Goal: Transaction & Acquisition: Download file/media

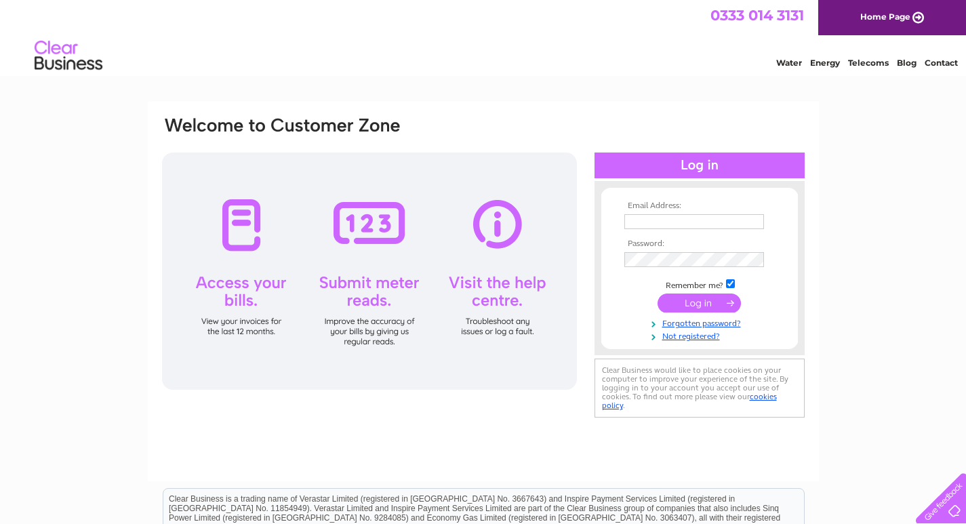
type input "stephen-thegreentrees@hotmail.com"
click at [699, 302] on input "submit" at bounding box center [698, 302] width 83 height 19
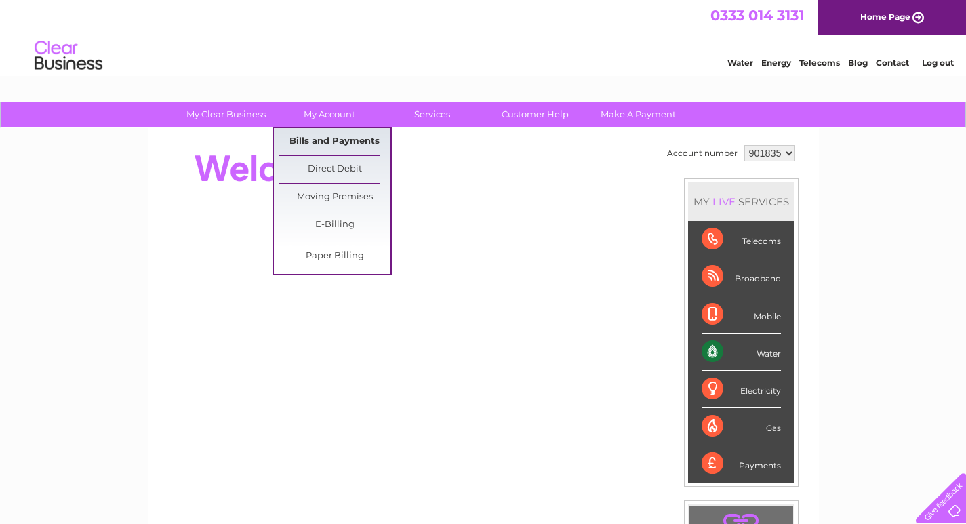
click at [326, 141] on link "Bills and Payments" at bounding box center [335, 141] width 112 height 27
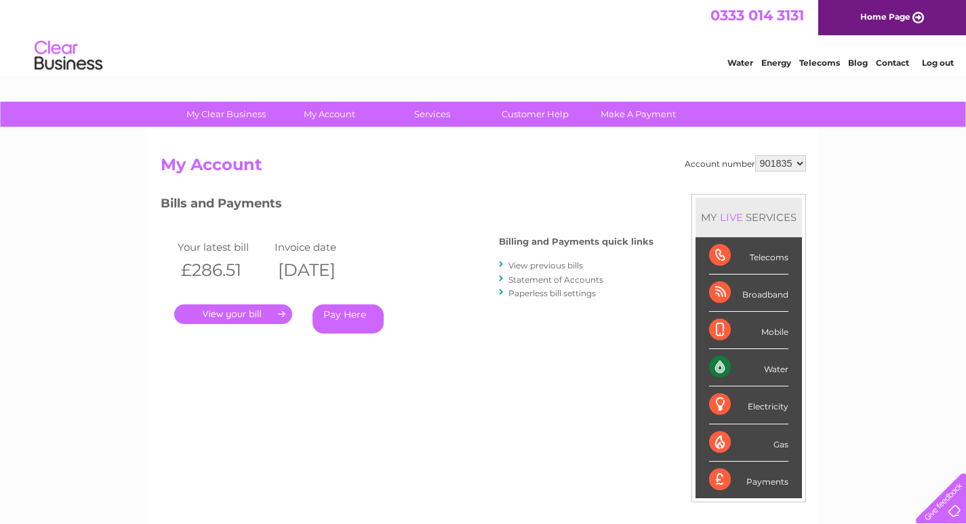
click at [234, 316] on link "." at bounding box center [233, 314] width 118 height 20
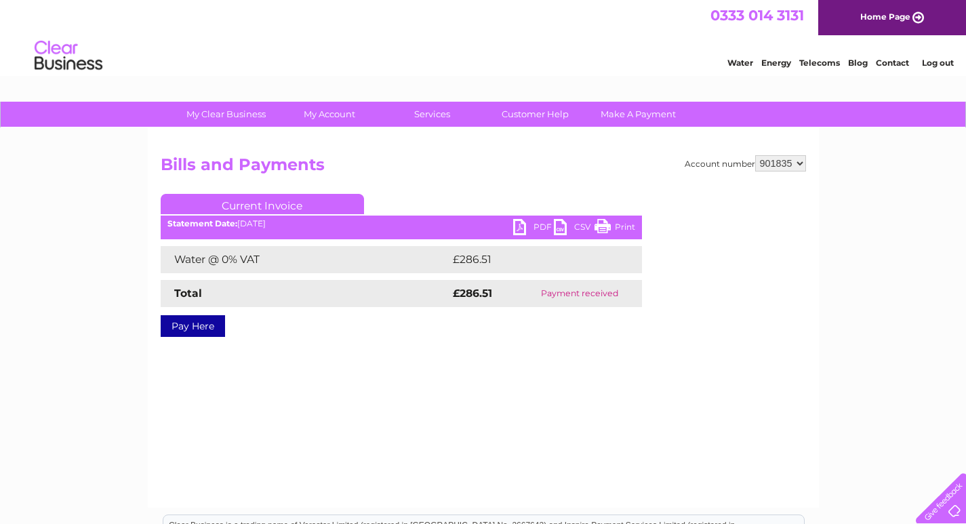
click at [620, 225] on link "Print" at bounding box center [614, 229] width 41 height 20
click at [535, 224] on link "PDF" at bounding box center [533, 229] width 41 height 20
click at [539, 226] on link "PDF" at bounding box center [533, 229] width 41 height 20
click at [750, 394] on div "Account number 901835 Bills and Payments Current Invoice PDF CSV Print £286.51" at bounding box center [483, 317] width 671 height 379
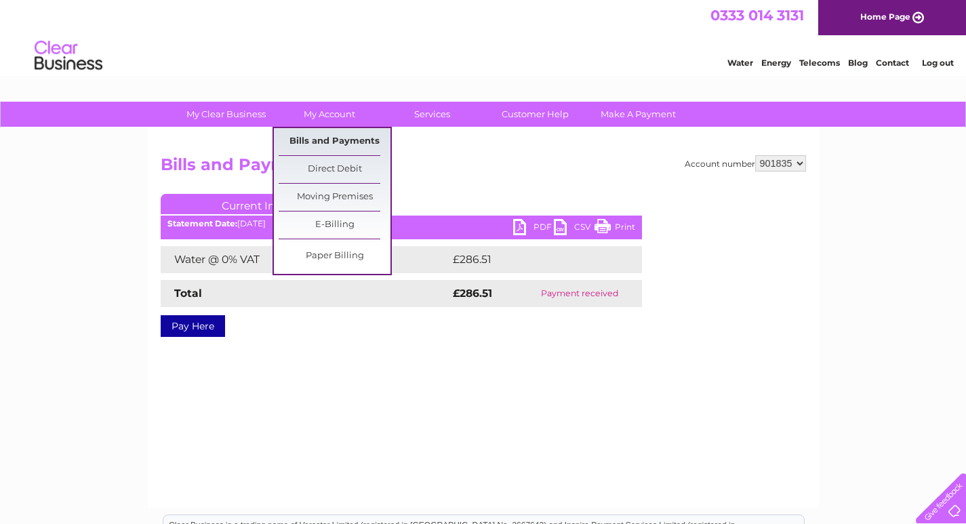
click at [333, 136] on link "Bills and Payments" at bounding box center [335, 141] width 112 height 27
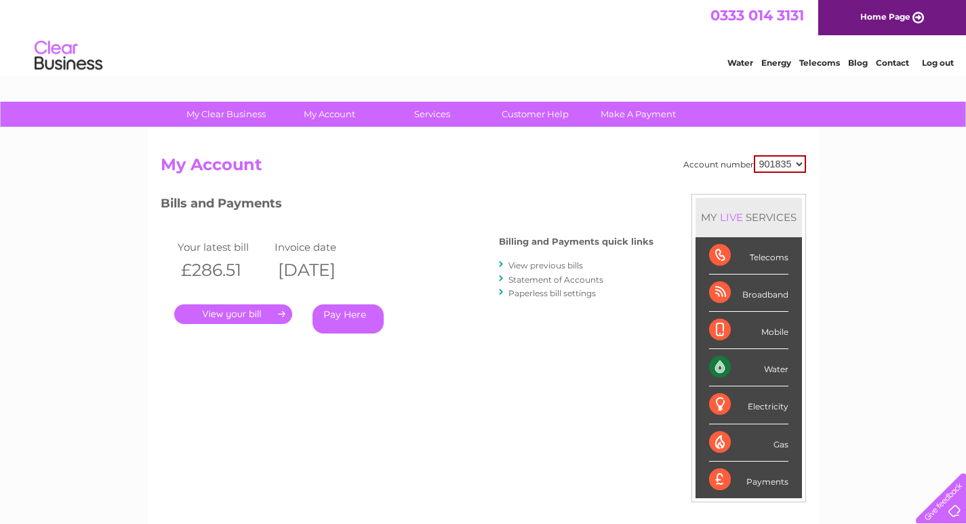
click at [551, 263] on link "View previous bills" at bounding box center [545, 265] width 75 height 10
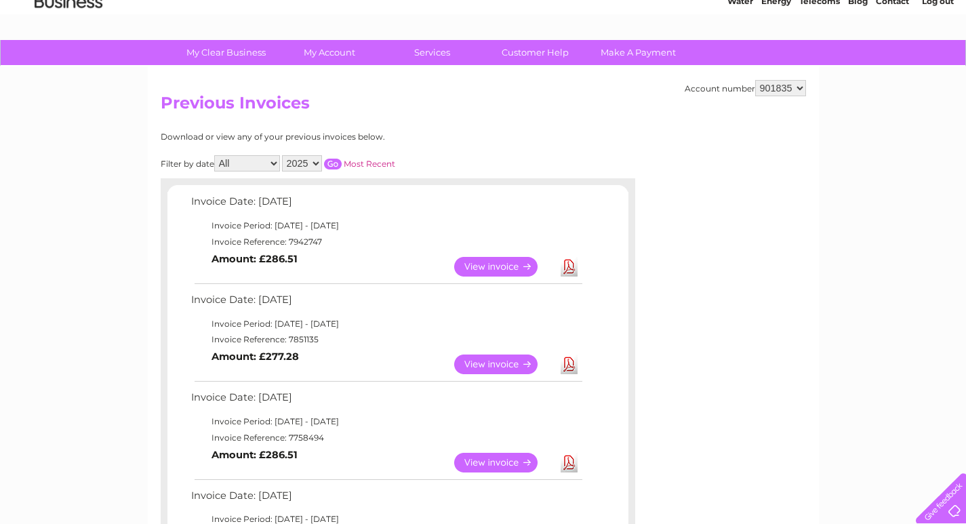
scroll to position [203, 0]
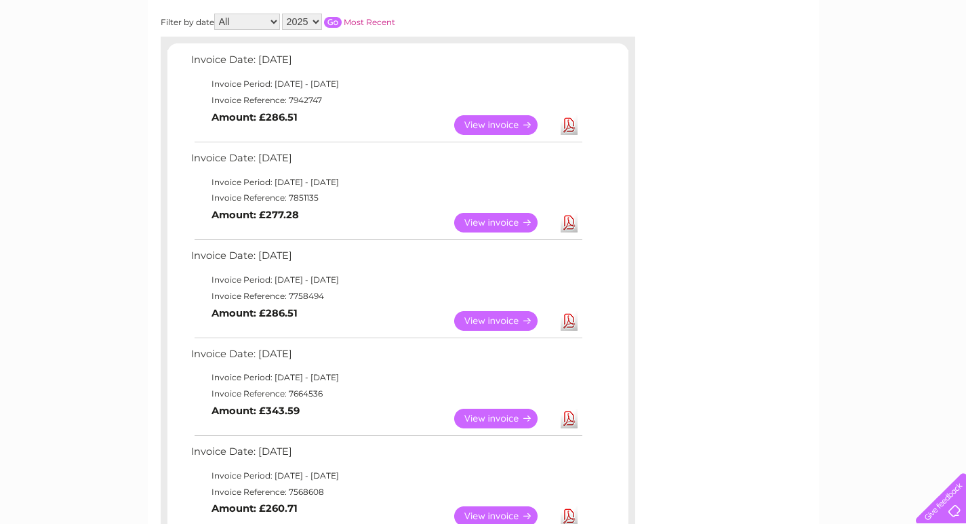
click at [569, 419] on link "Download" at bounding box center [568, 419] width 17 height 20
click at [574, 323] on link "Download" at bounding box center [568, 321] width 17 height 20
click at [567, 223] on link "Download" at bounding box center [568, 223] width 17 height 20
click at [571, 127] on link "Download" at bounding box center [568, 125] width 17 height 20
